Goal: Task Accomplishment & Management: Complete application form

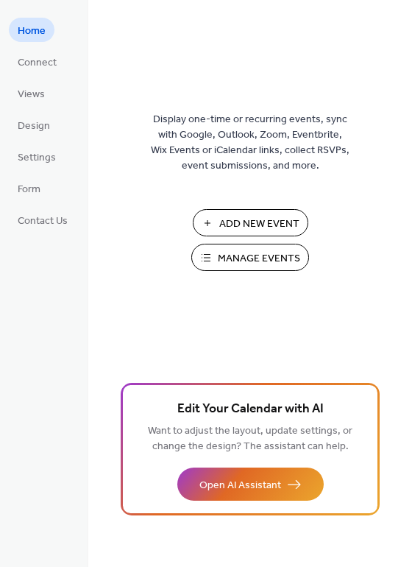
click at [217, 223] on button "Add New Event" at bounding box center [251, 222] width 116 height 27
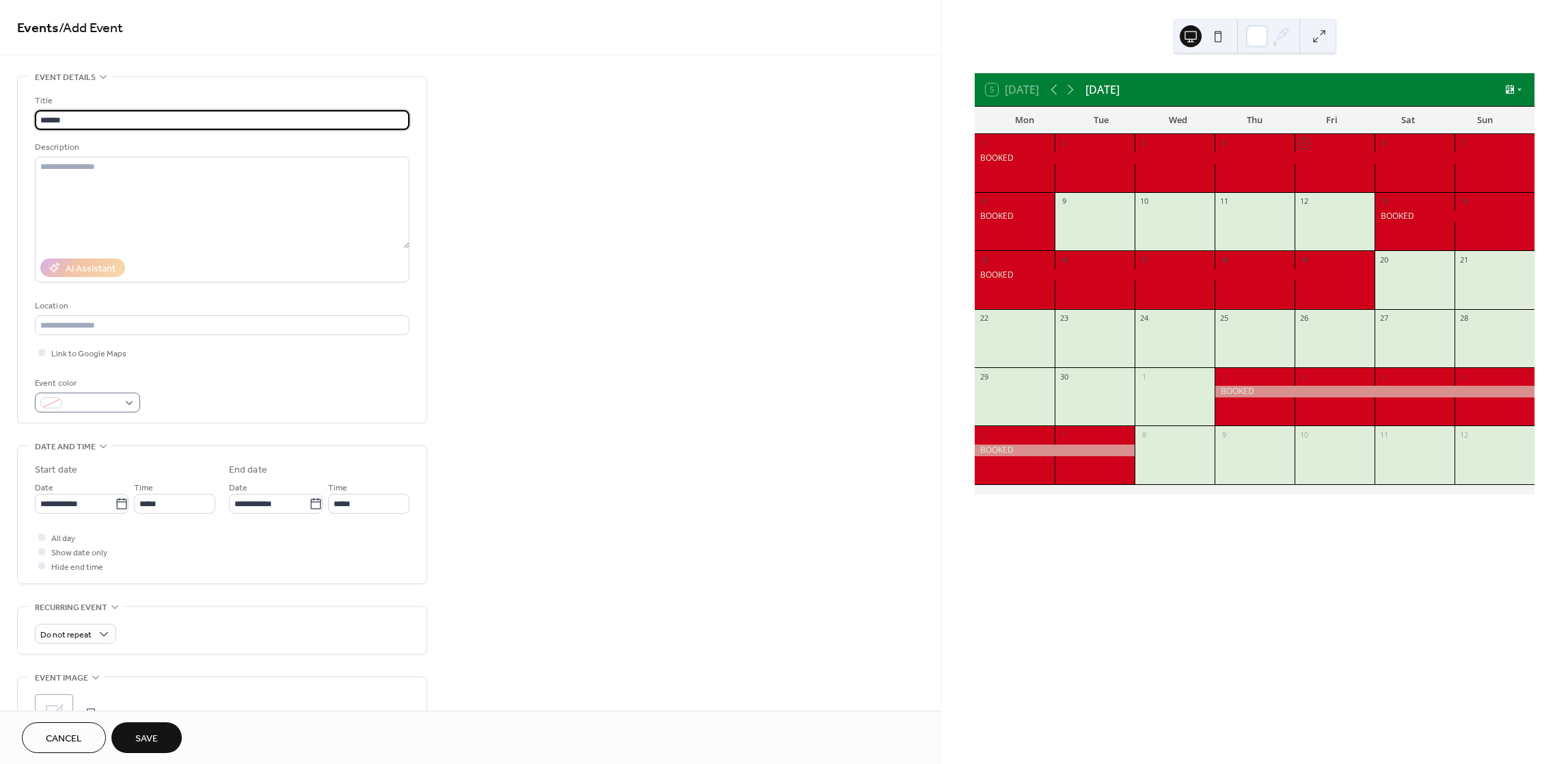
type input "******"
click at [74, 400] on span at bounding box center [93, 403] width 50 height 14
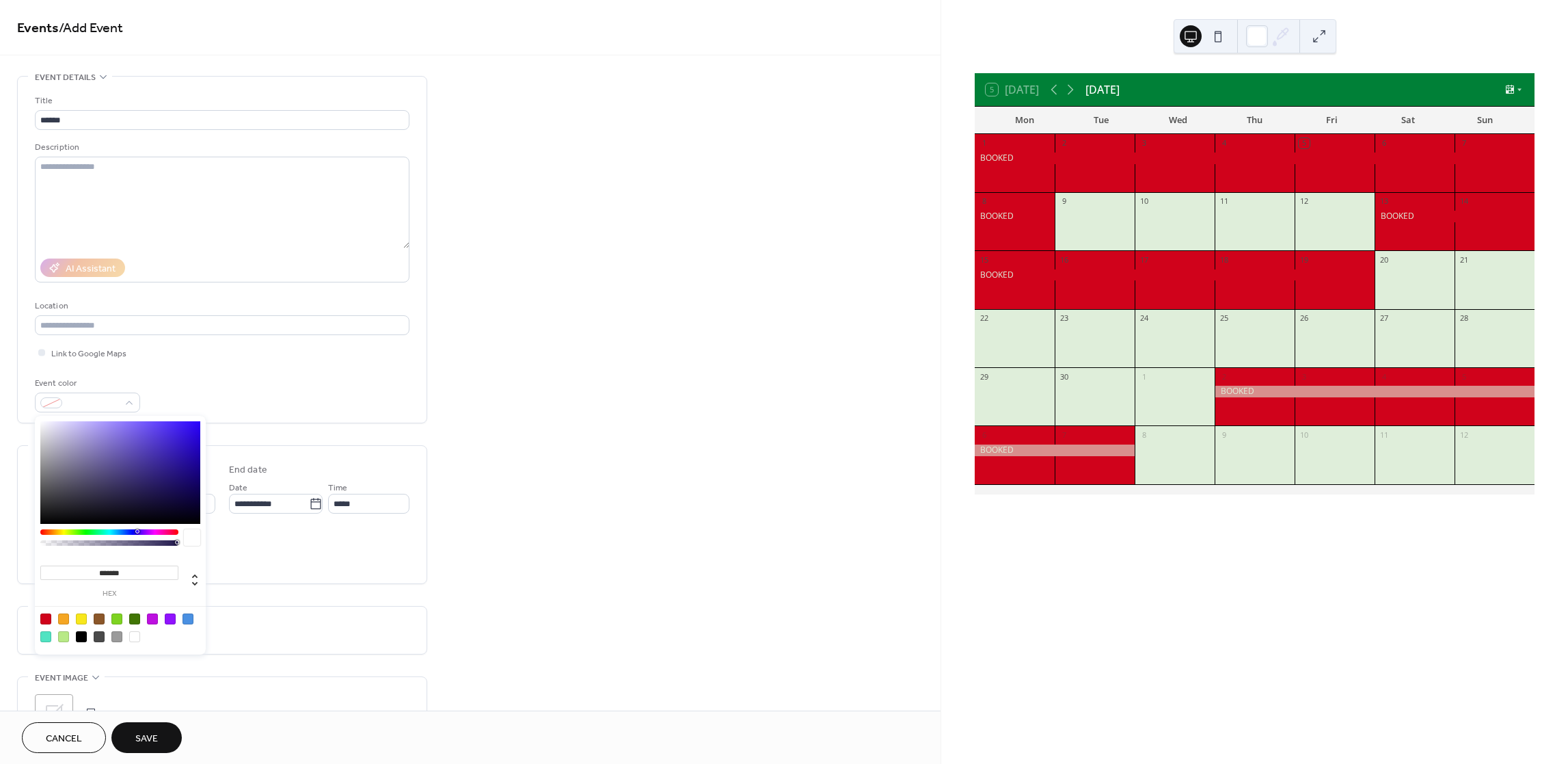
click at [48, 616] on div at bounding box center [46, 619] width 11 height 11
type input "*******"
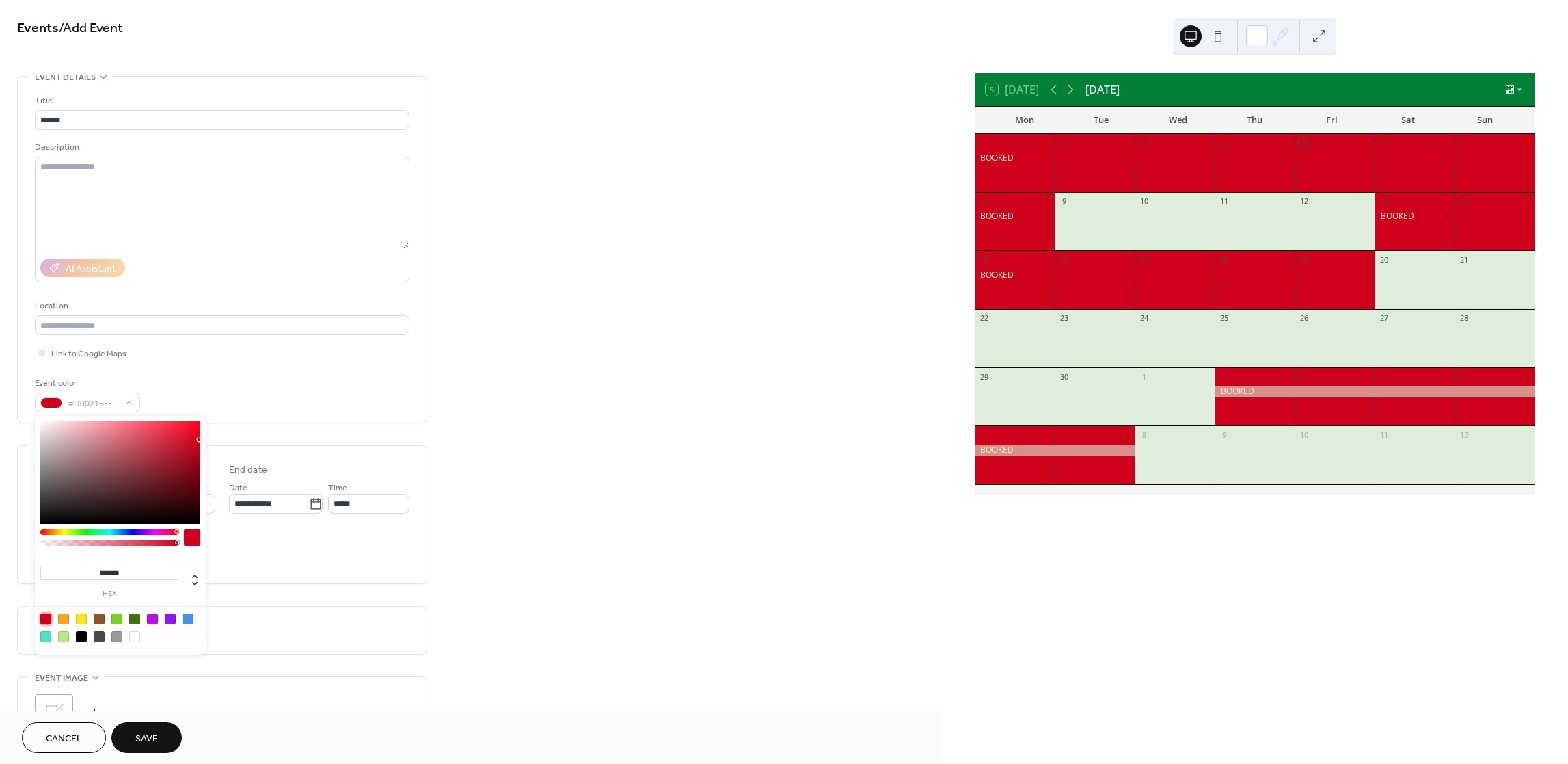
click at [42, 620] on div at bounding box center [46, 619] width 11 height 11
click at [268, 559] on div "All day Show date only Hide end time" at bounding box center [222, 551] width 374 height 43
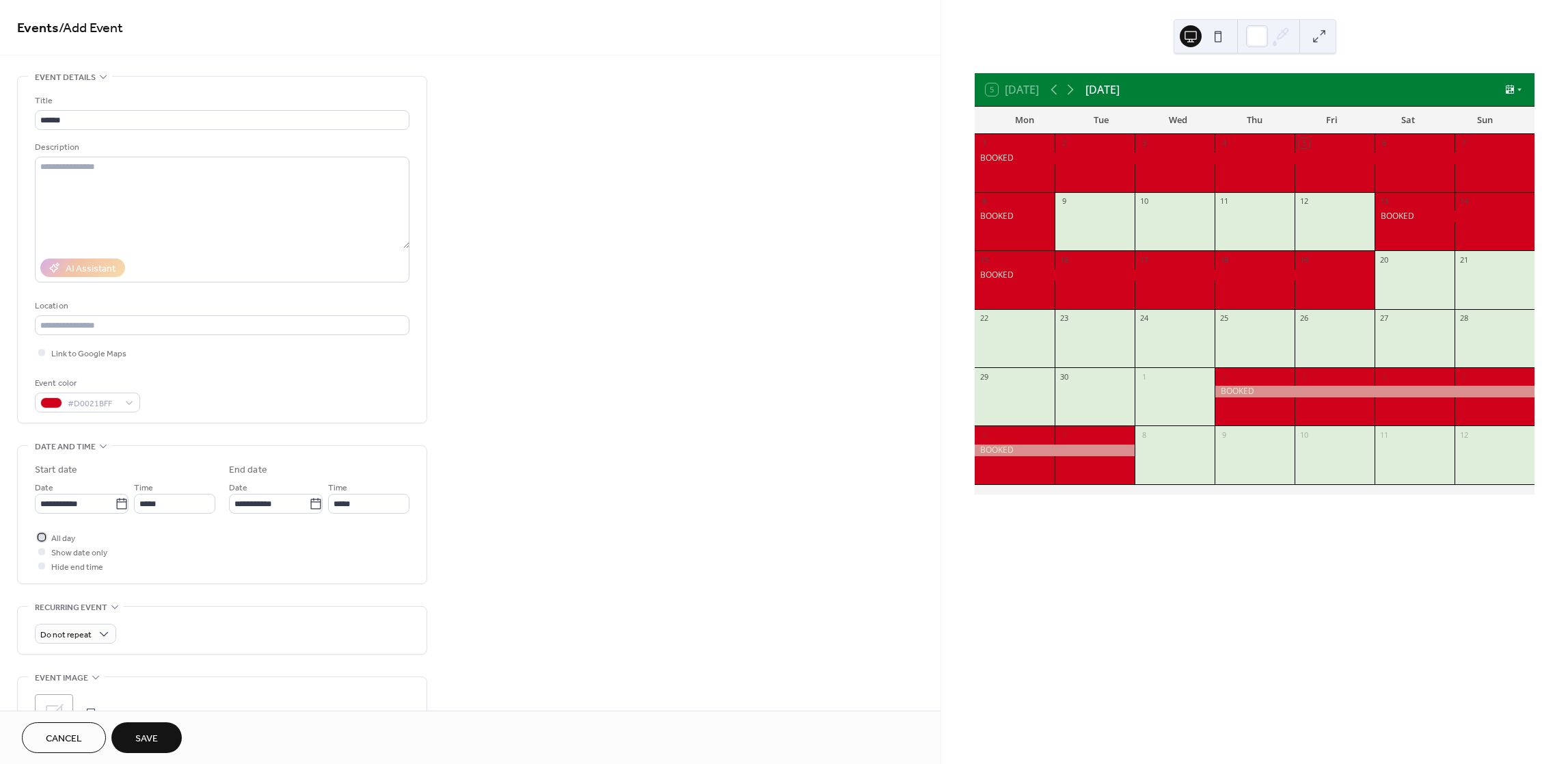
click at [57, 537] on span "All day" at bounding box center [63, 538] width 24 height 14
click at [117, 509] on icon at bounding box center [122, 504] width 14 height 14
click at [115, 509] on input "**********" at bounding box center [75, 503] width 80 height 20
click at [187, 537] on span "›" at bounding box center [190, 536] width 20 height 27
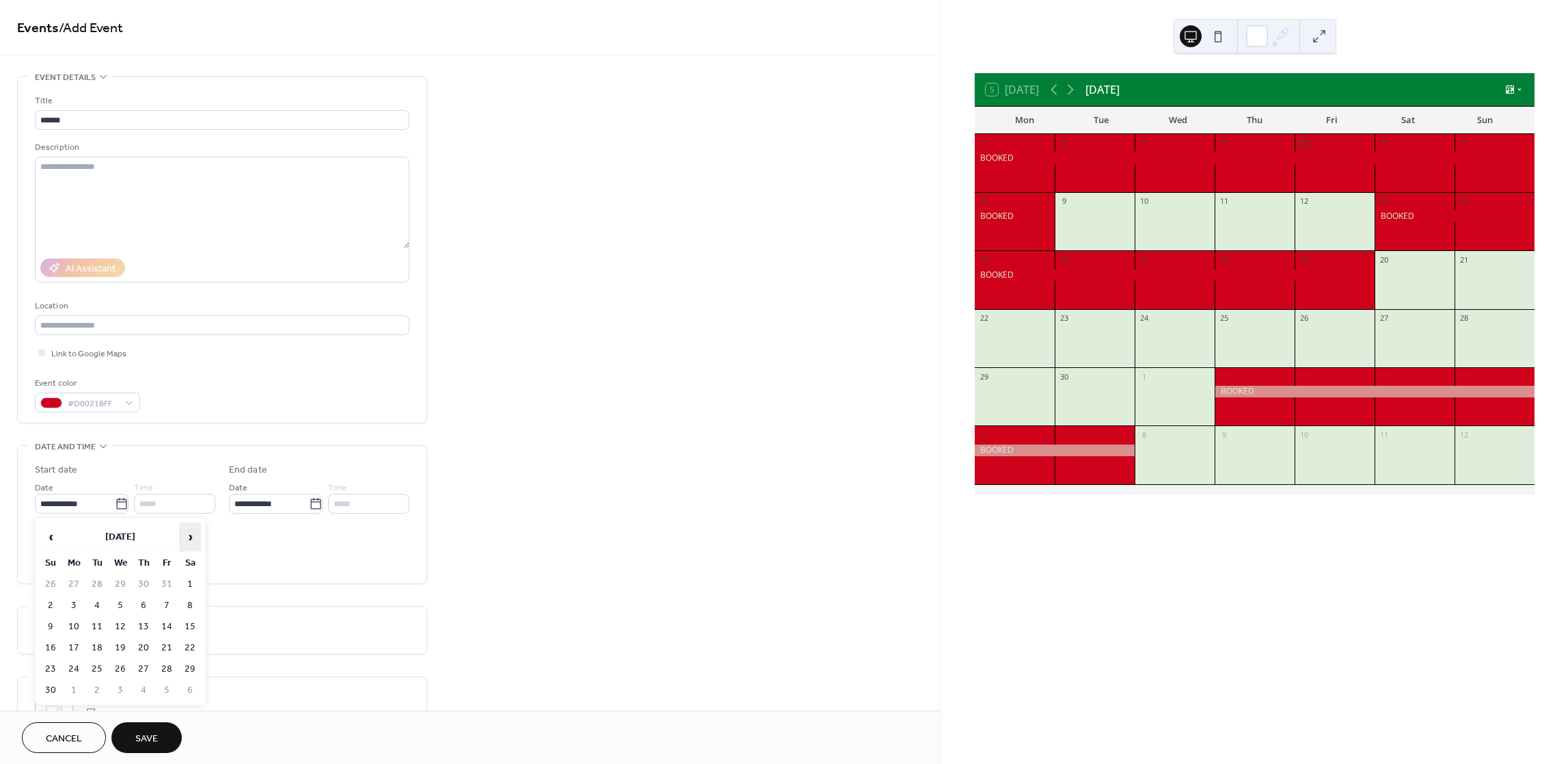
click at [187, 537] on span "›" at bounding box center [190, 536] width 20 height 27
click at [181, 533] on span "›" at bounding box center [190, 536] width 20 height 27
click at [188, 533] on span "›" at bounding box center [190, 536] width 20 height 27
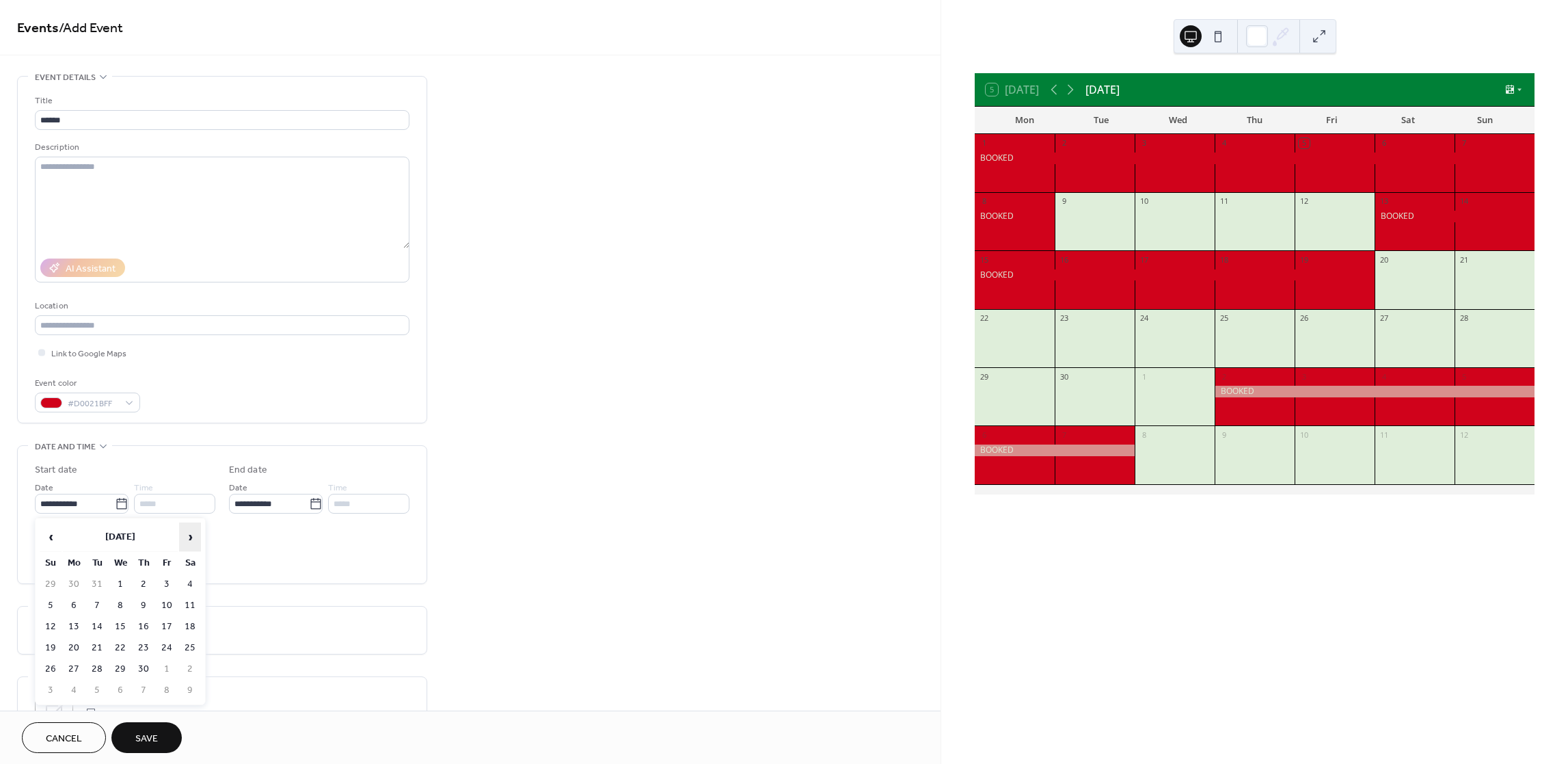
click at [188, 534] on span "›" at bounding box center [190, 536] width 20 height 27
click at [140, 586] on td "2" at bounding box center [144, 584] width 22 height 20
type input "**********"
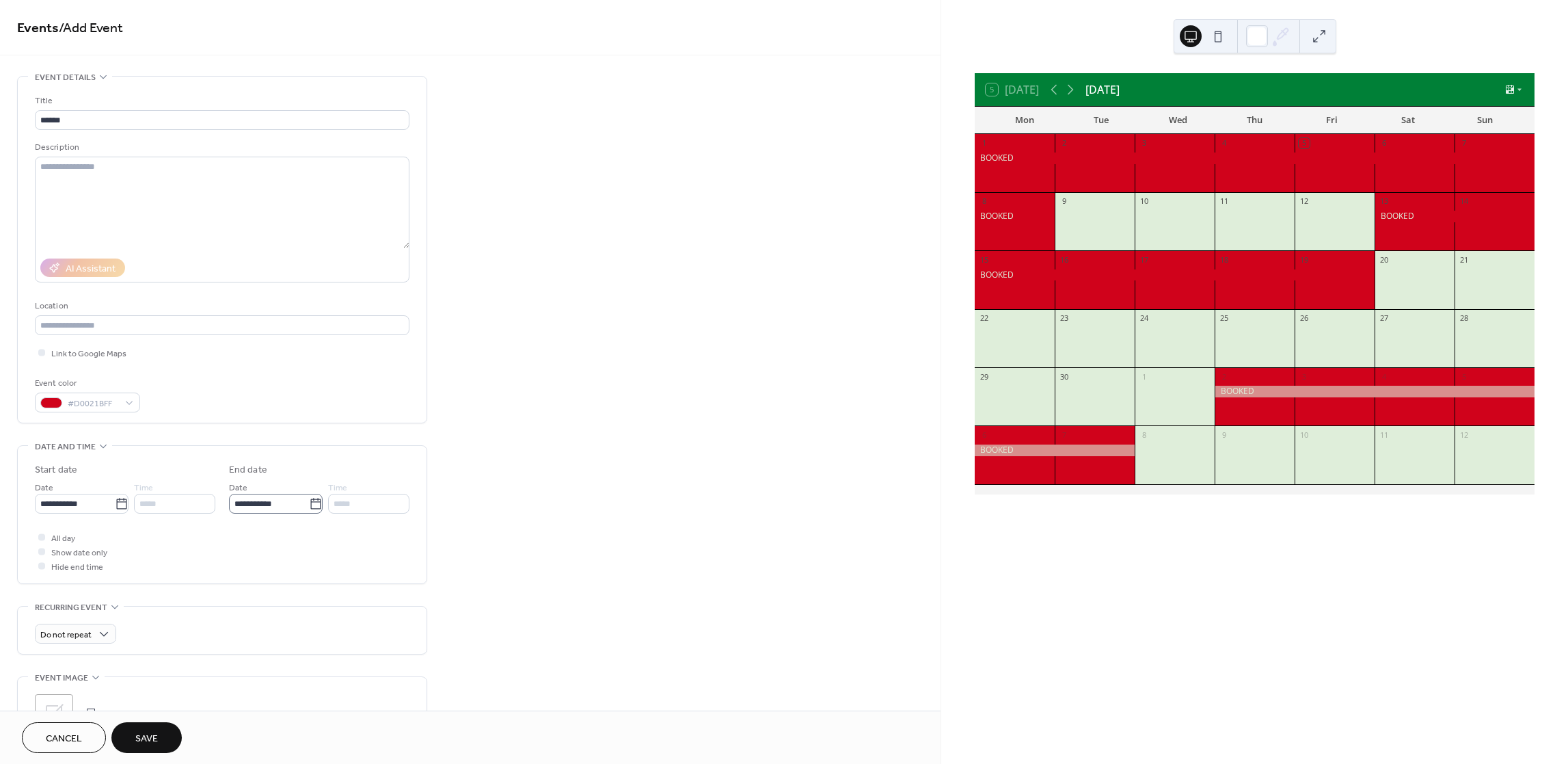
click at [310, 507] on icon at bounding box center [315, 504] width 10 height 11
click at [307, 507] on input "**********" at bounding box center [269, 503] width 80 height 20
click at [266, 604] on td "6" at bounding box center [268, 605] width 22 height 20
type input "**********"
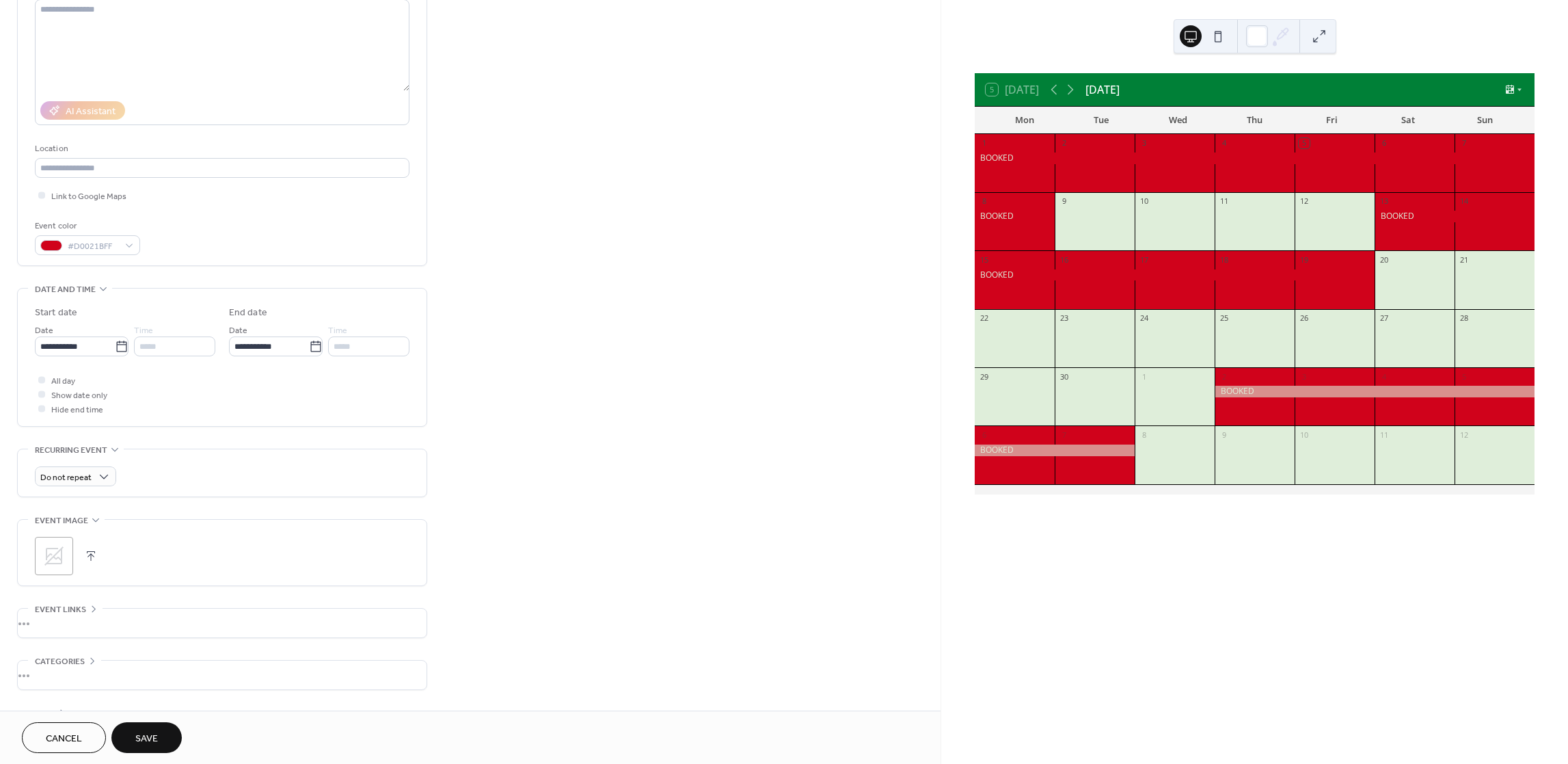
scroll to position [206, 0]
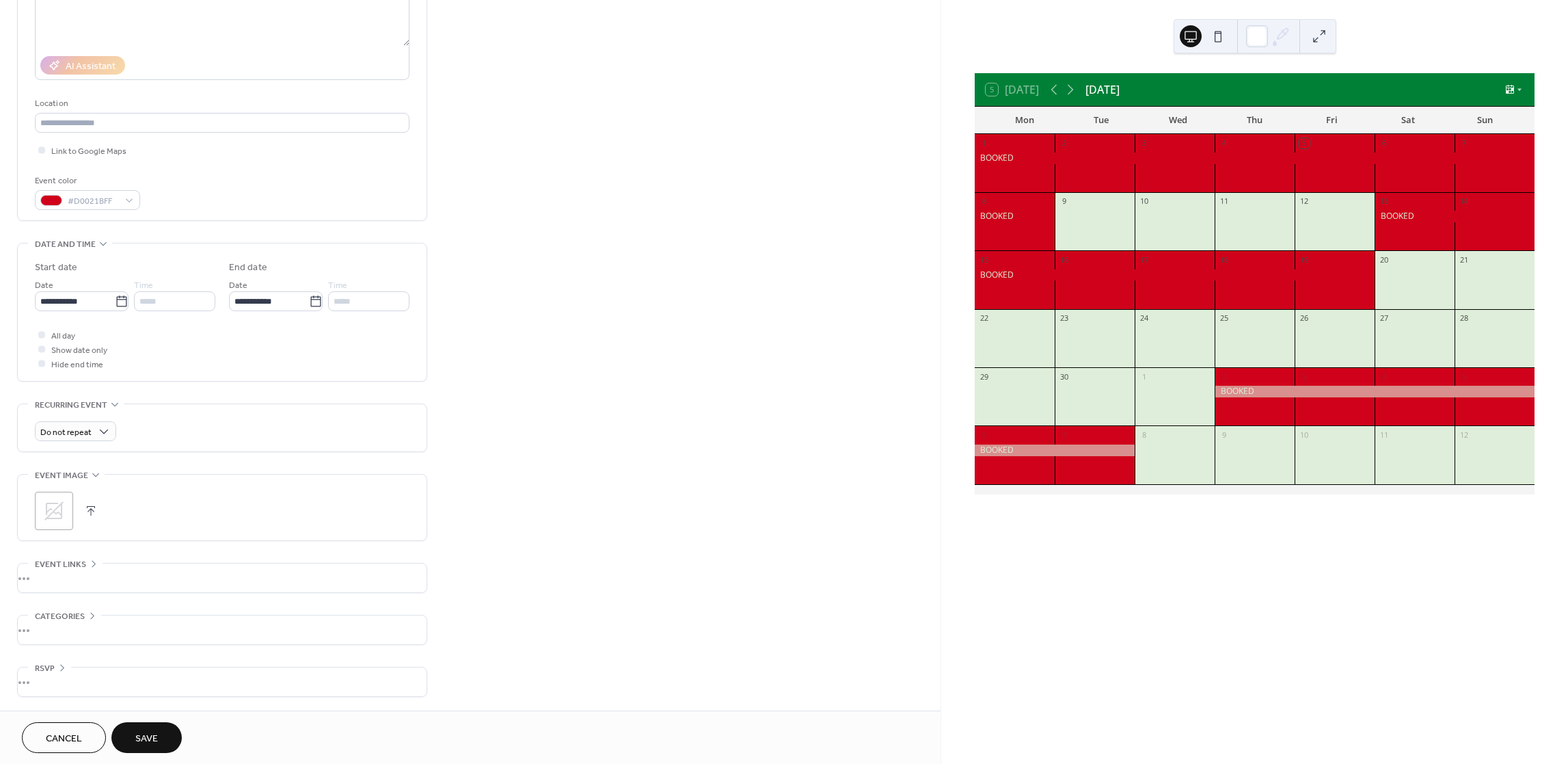
click at [154, 739] on span "Save" at bounding box center [147, 738] width 22 height 14
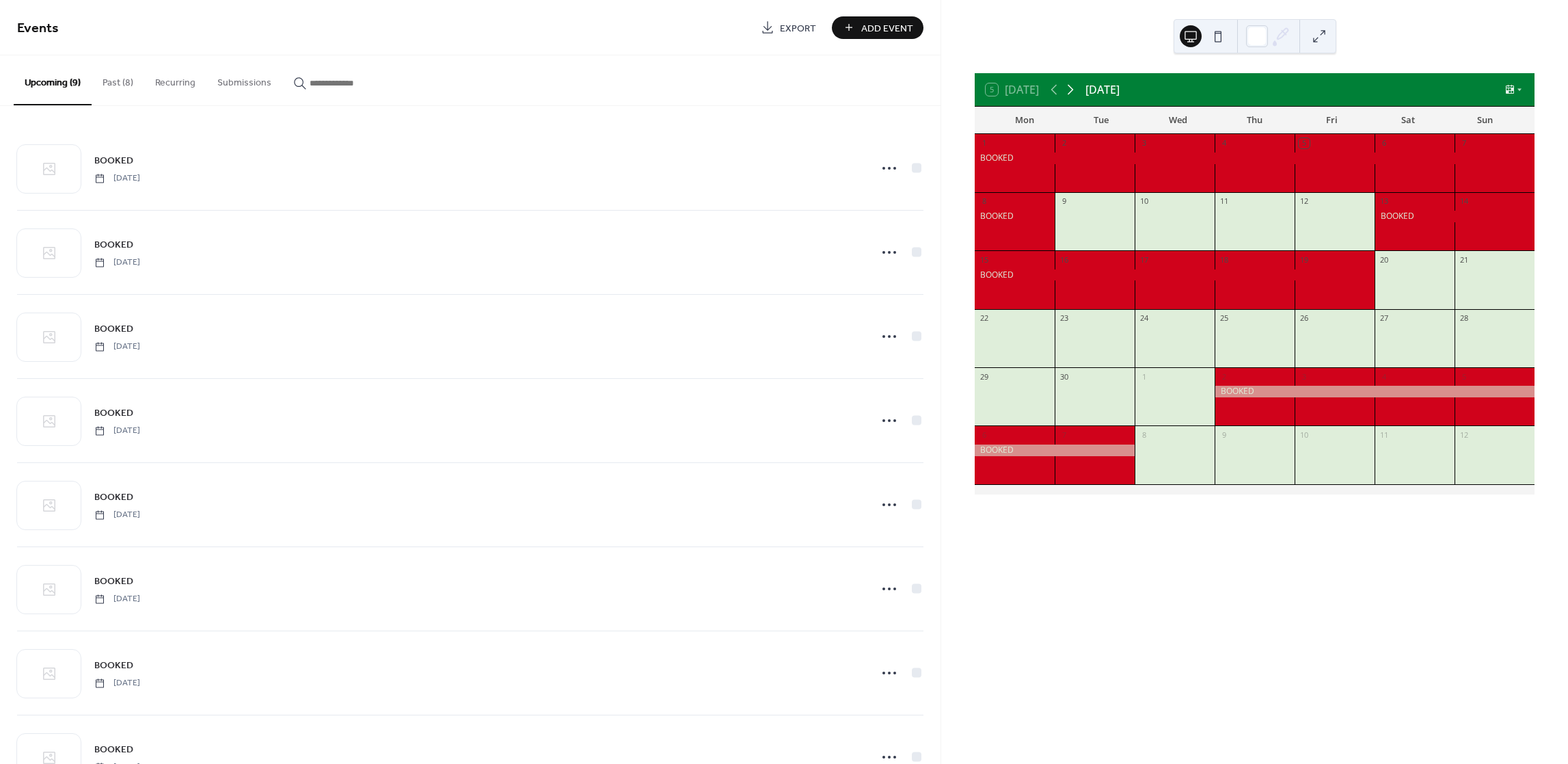
click at [1072, 93] on icon at bounding box center [1070, 89] width 7 height 10
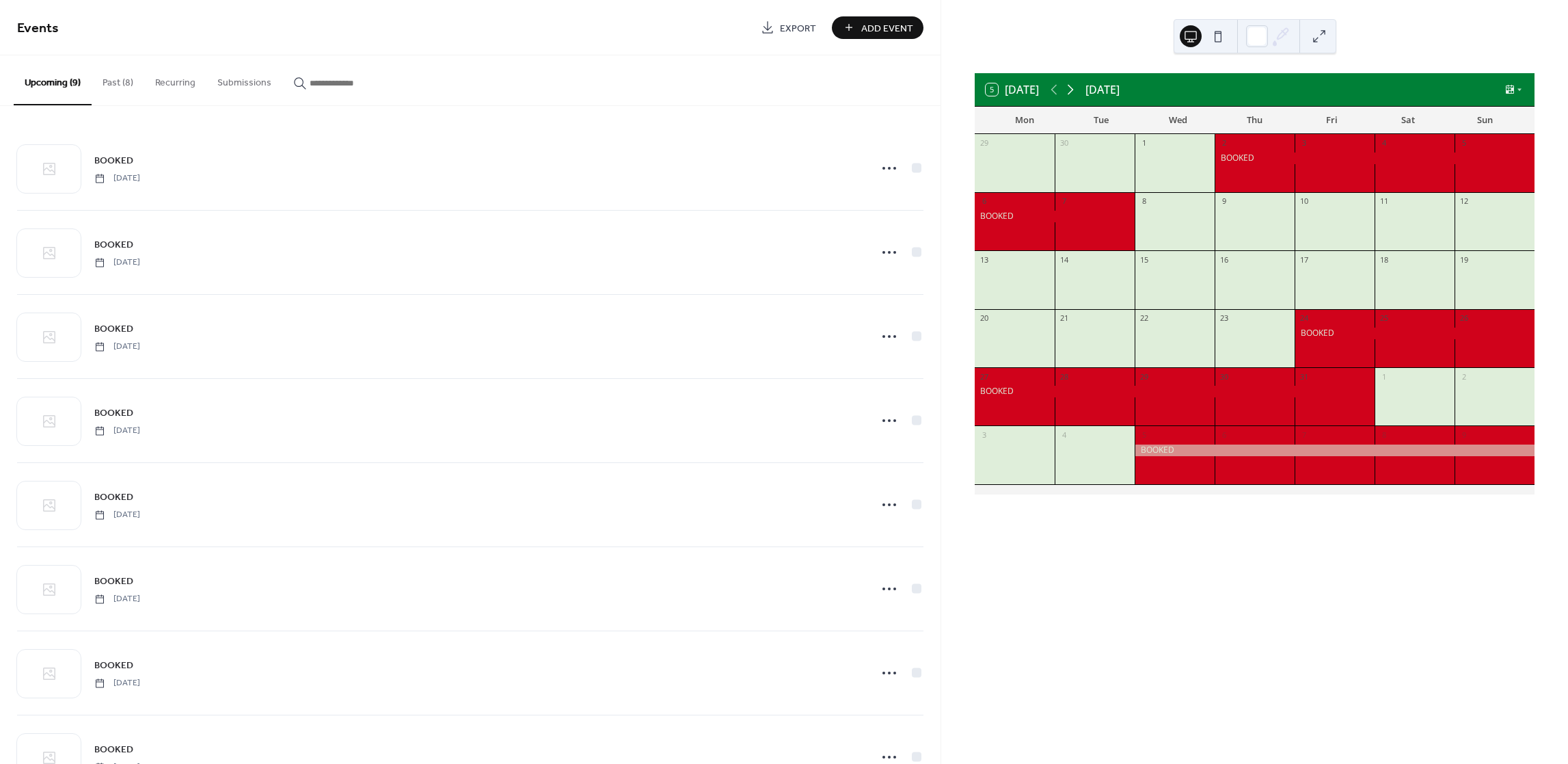
click at [1072, 93] on icon at bounding box center [1070, 89] width 7 height 10
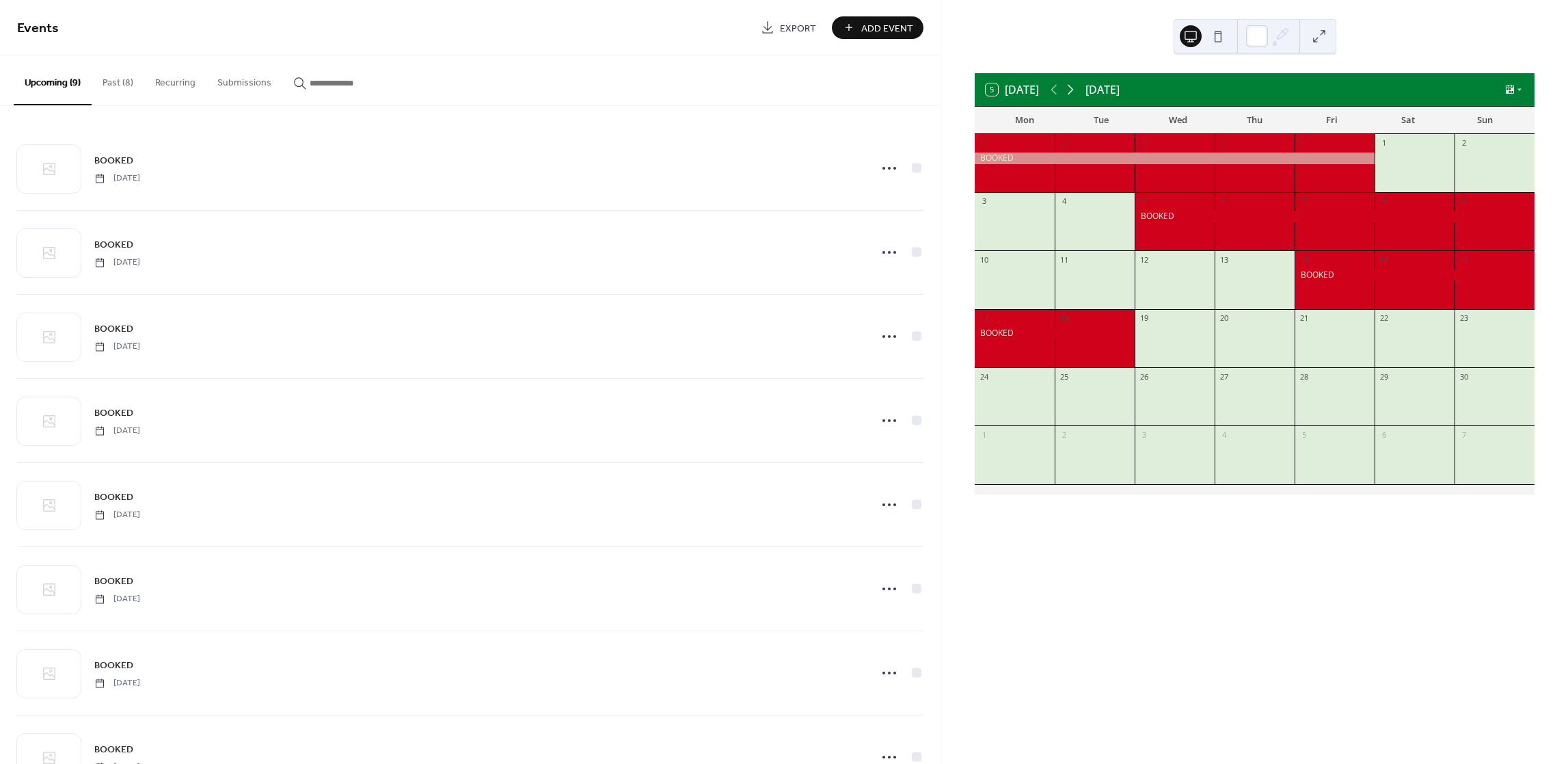
click at [1072, 93] on icon at bounding box center [1070, 89] width 7 height 10
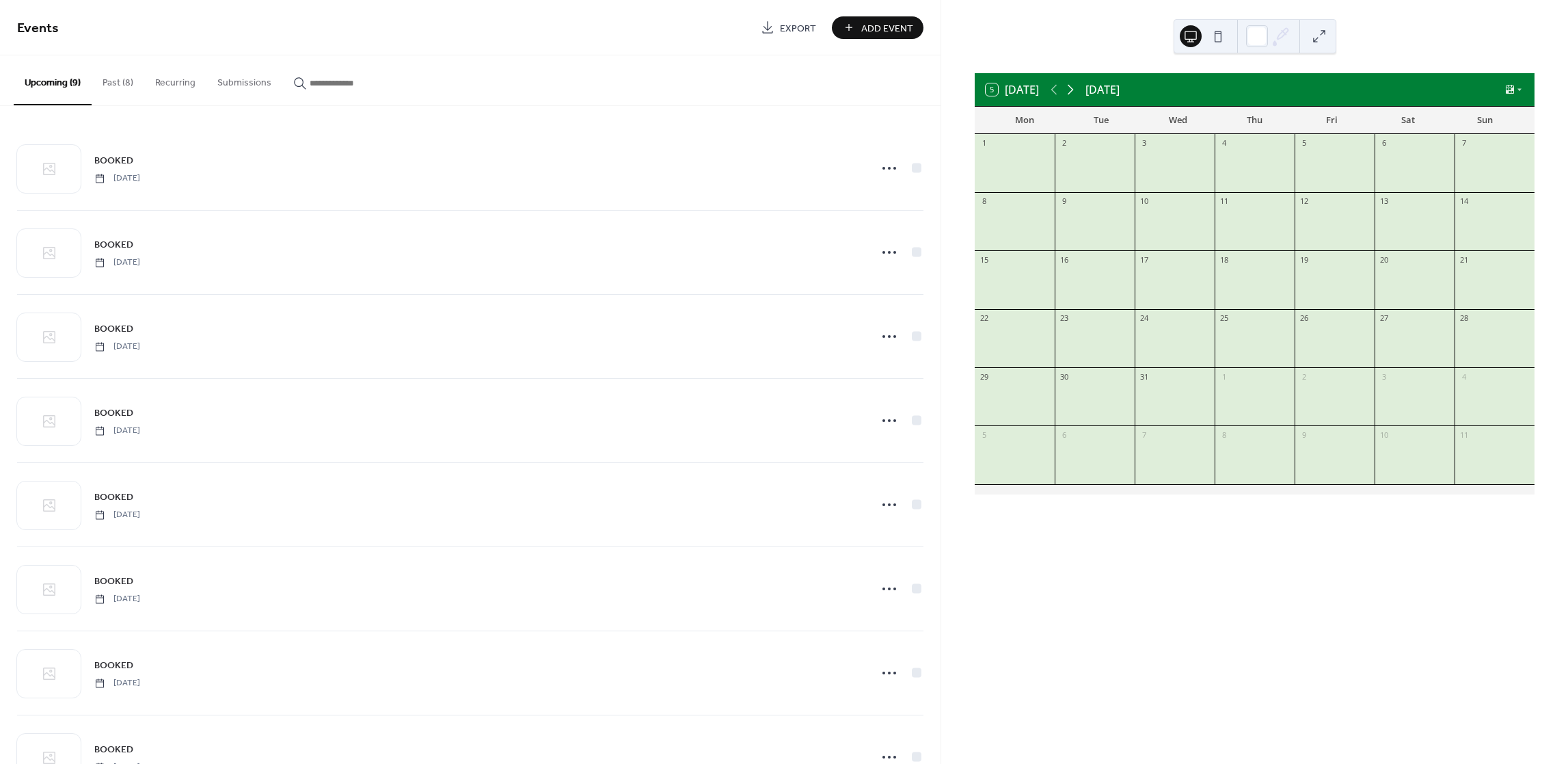
click at [1072, 93] on icon at bounding box center [1070, 89] width 7 height 10
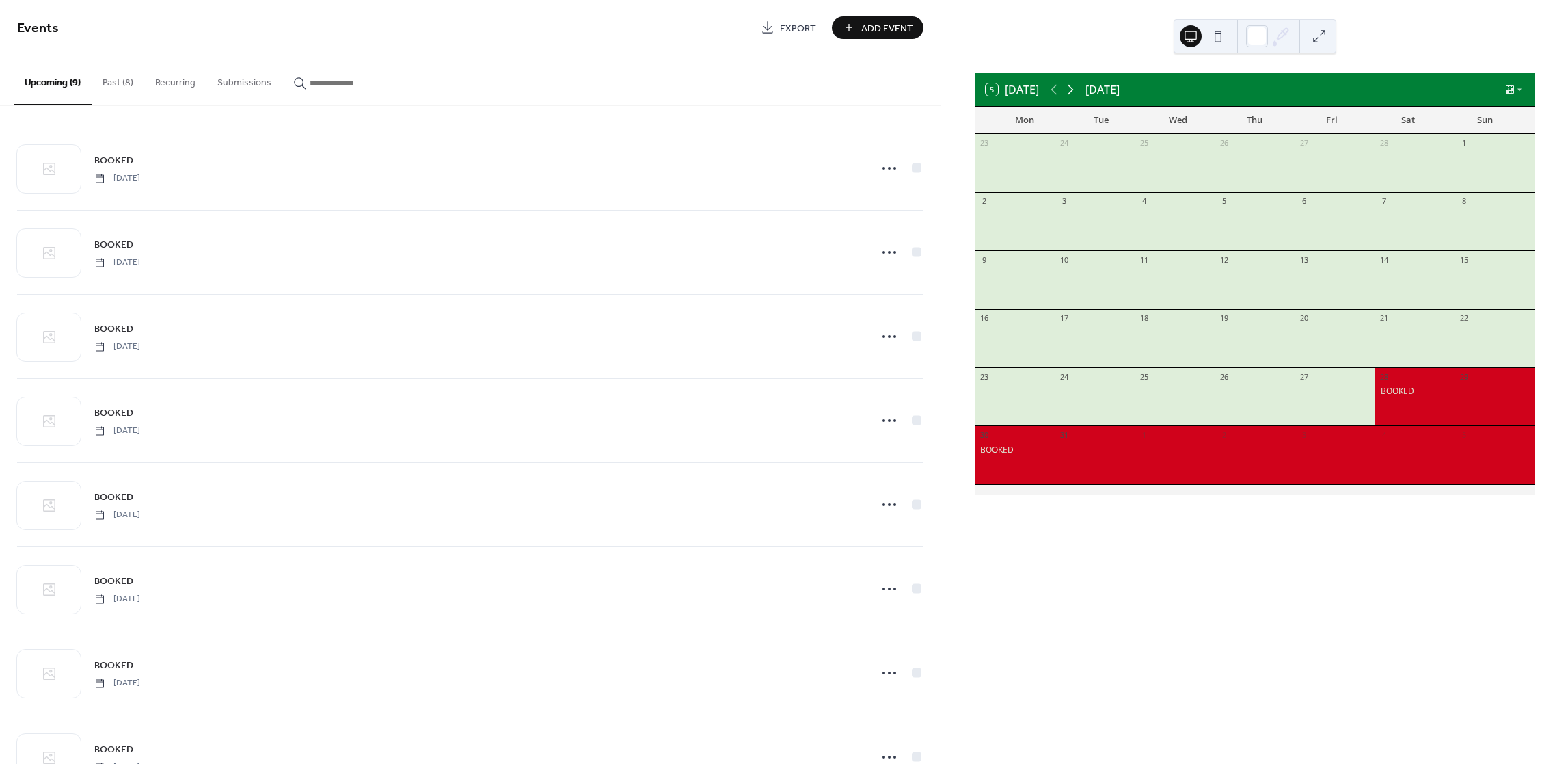
click at [1072, 93] on icon at bounding box center [1070, 89] width 7 height 10
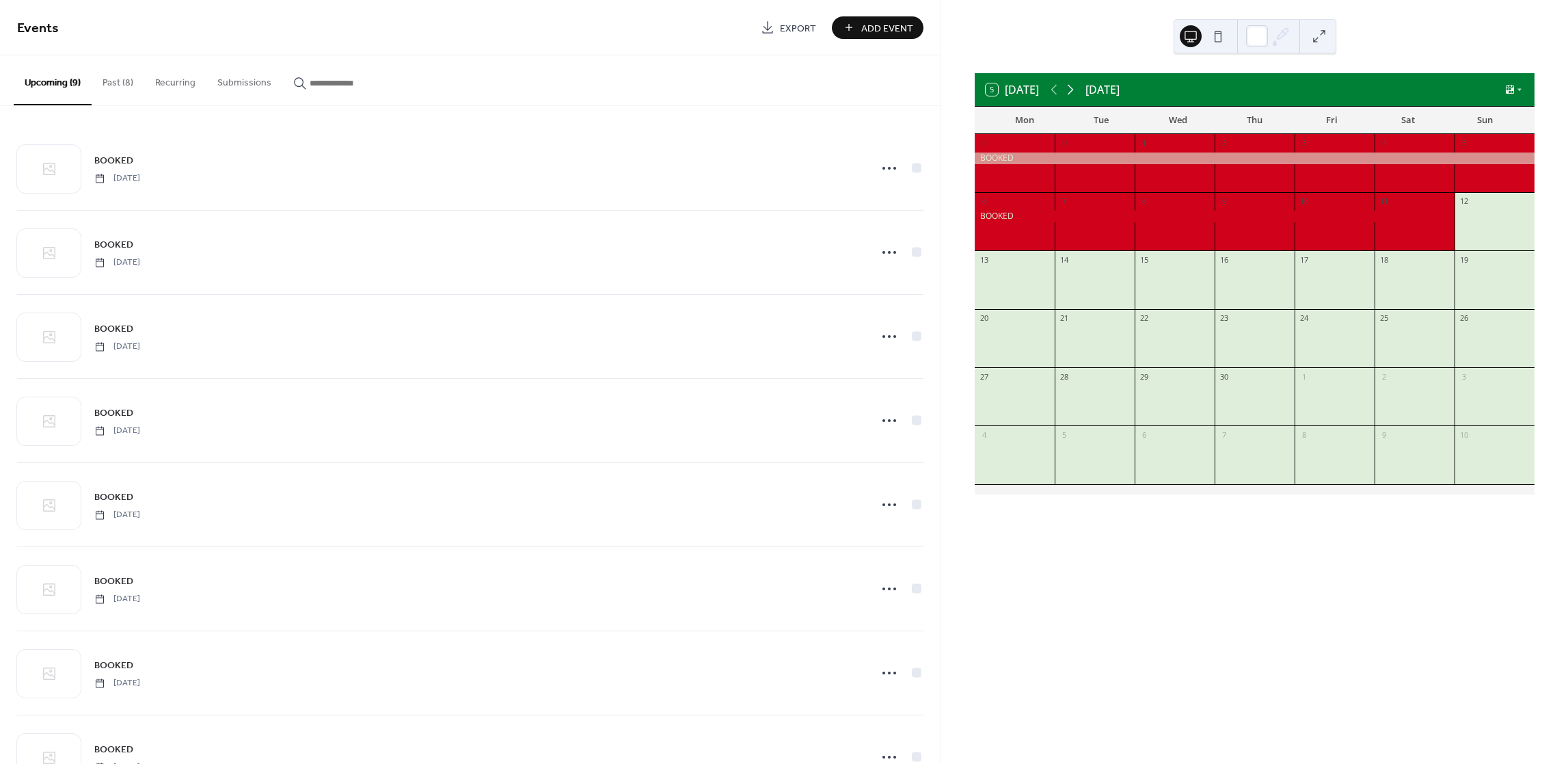
click at [1072, 93] on icon at bounding box center [1070, 89] width 7 height 10
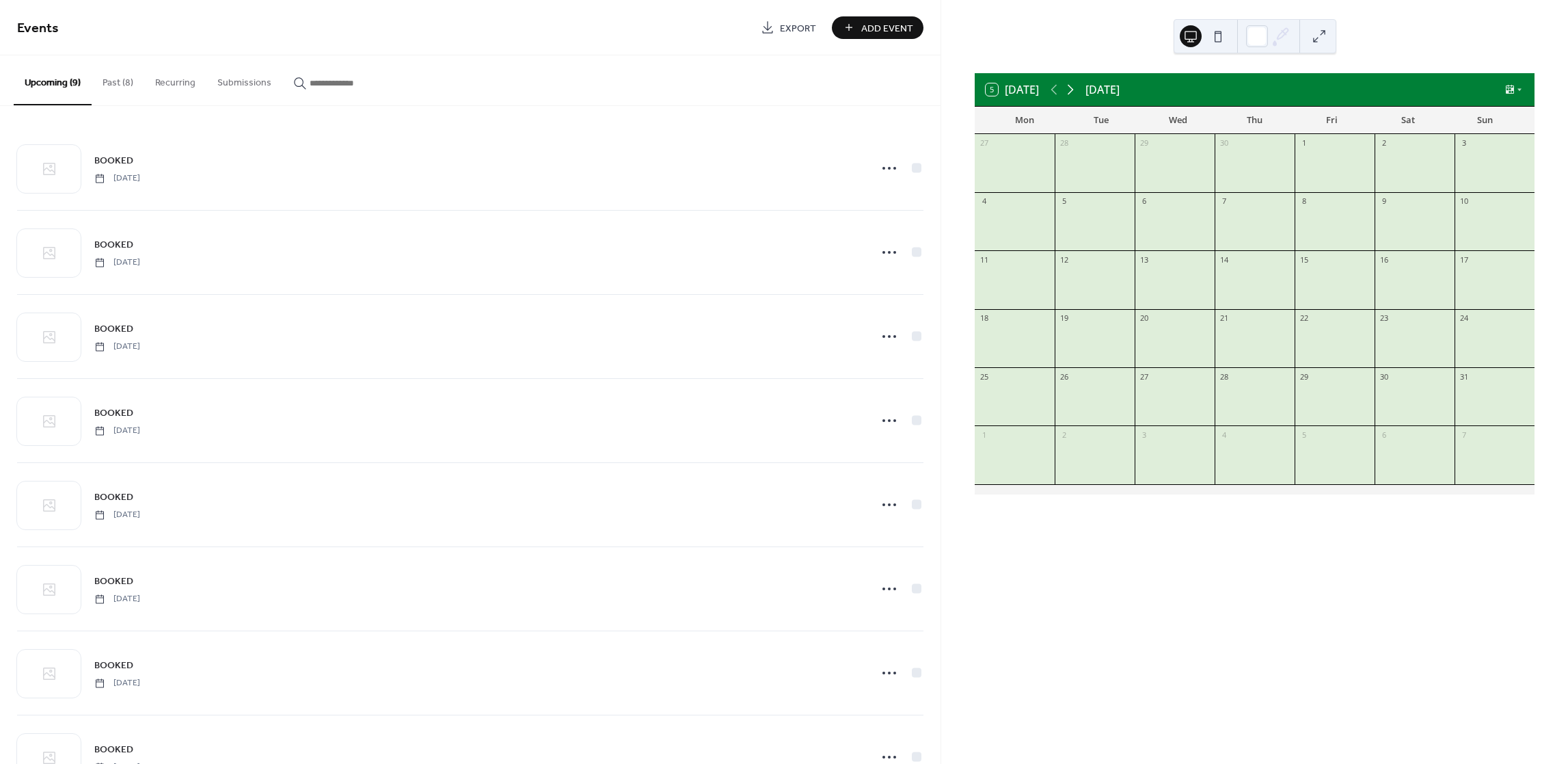
click at [1072, 93] on icon at bounding box center [1070, 89] width 7 height 10
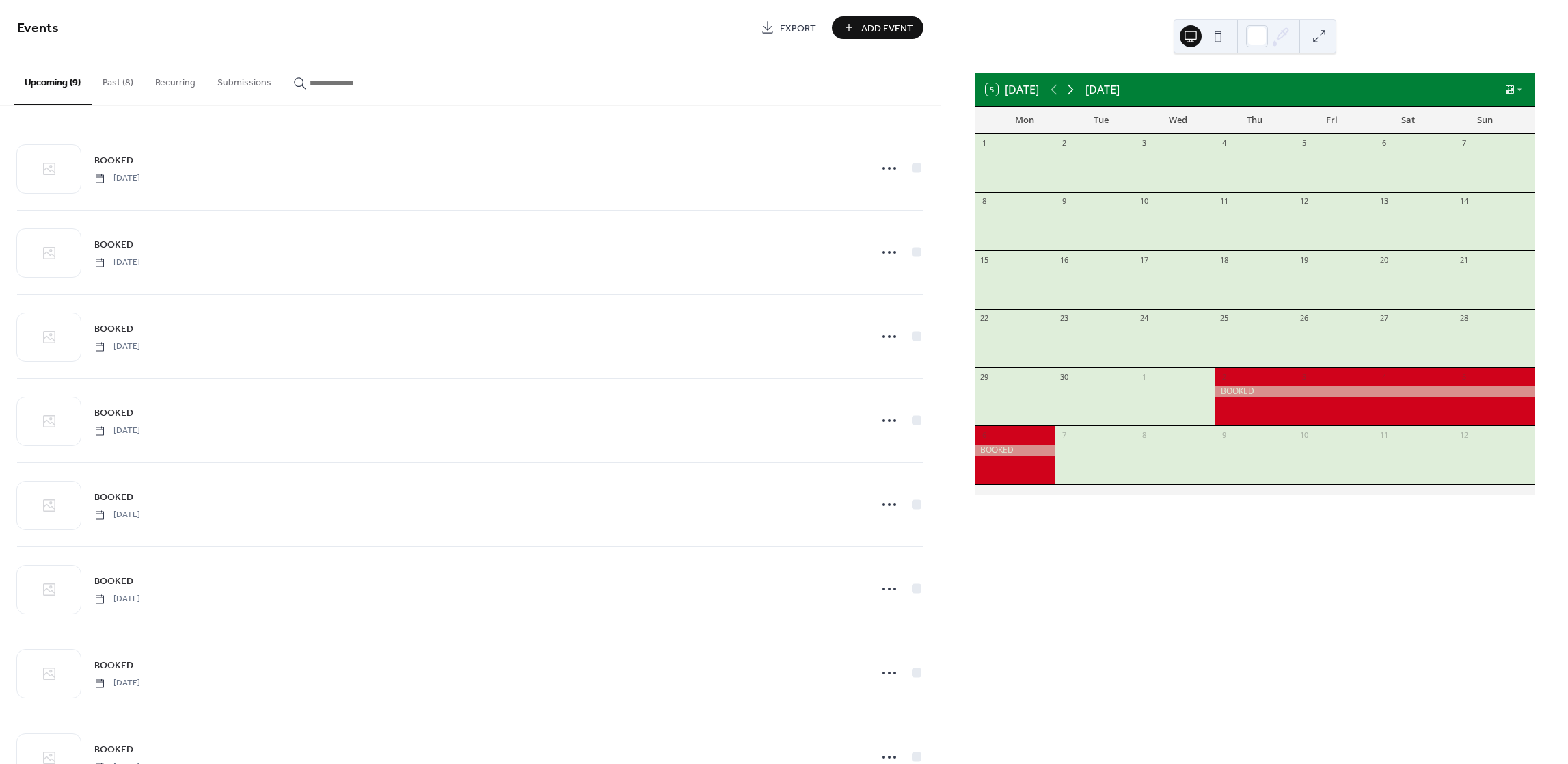
click at [1072, 93] on icon at bounding box center [1070, 89] width 7 height 10
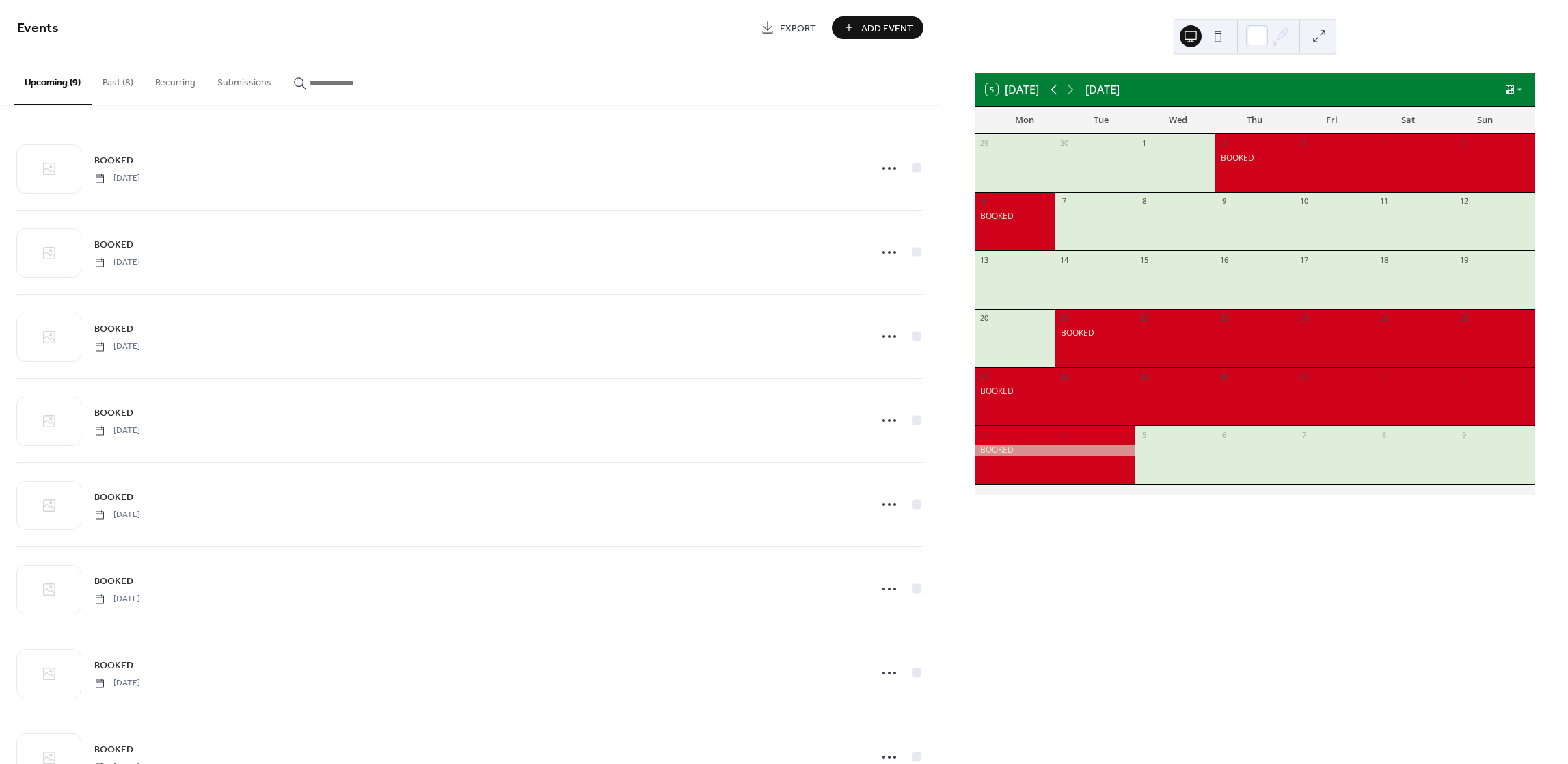
click at [1053, 94] on icon at bounding box center [1054, 90] width 17 height 17
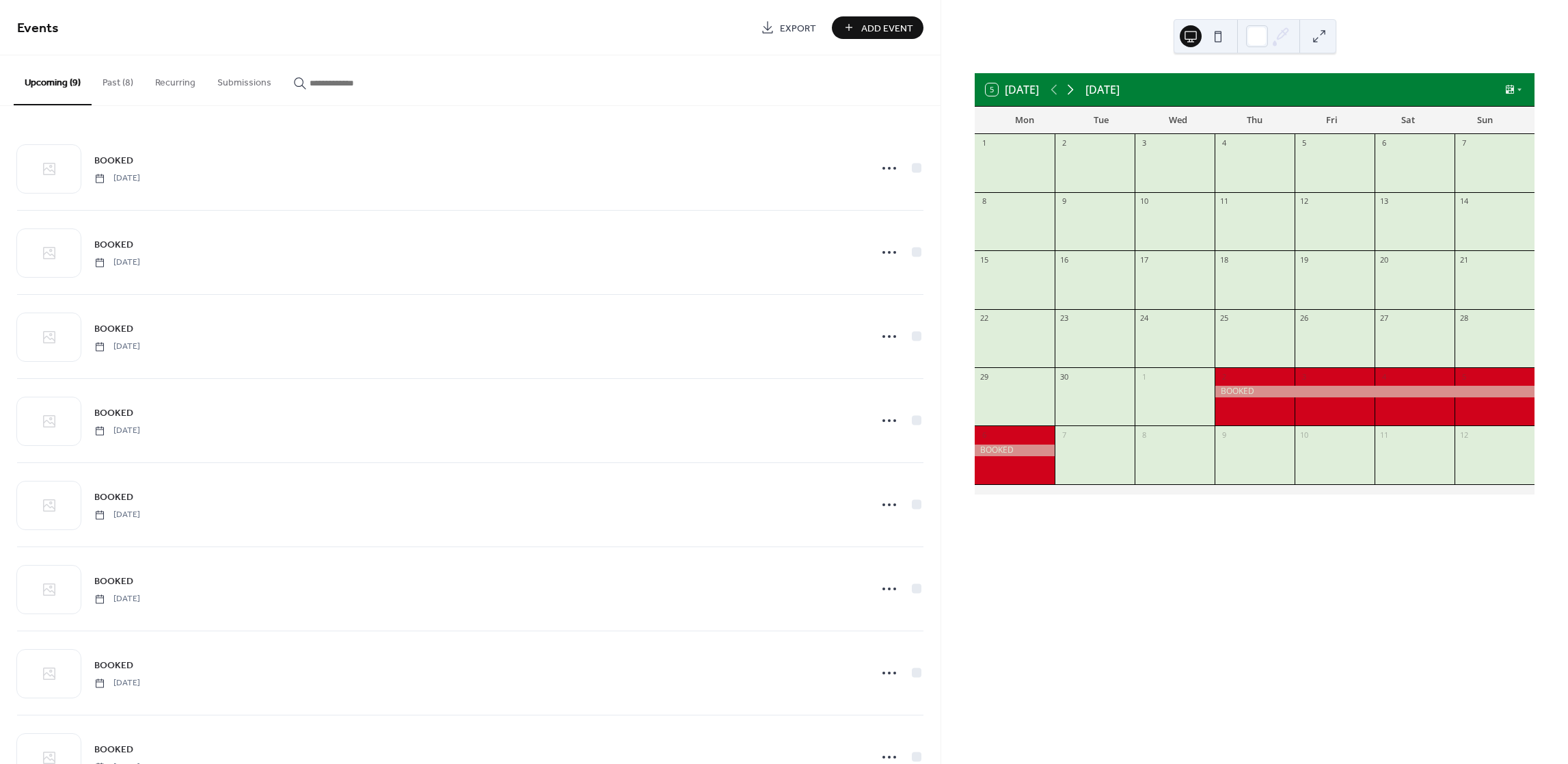
click at [1075, 94] on icon at bounding box center [1071, 90] width 17 height 17
